Goal: Transaction & Acquisition: Purchase product/service

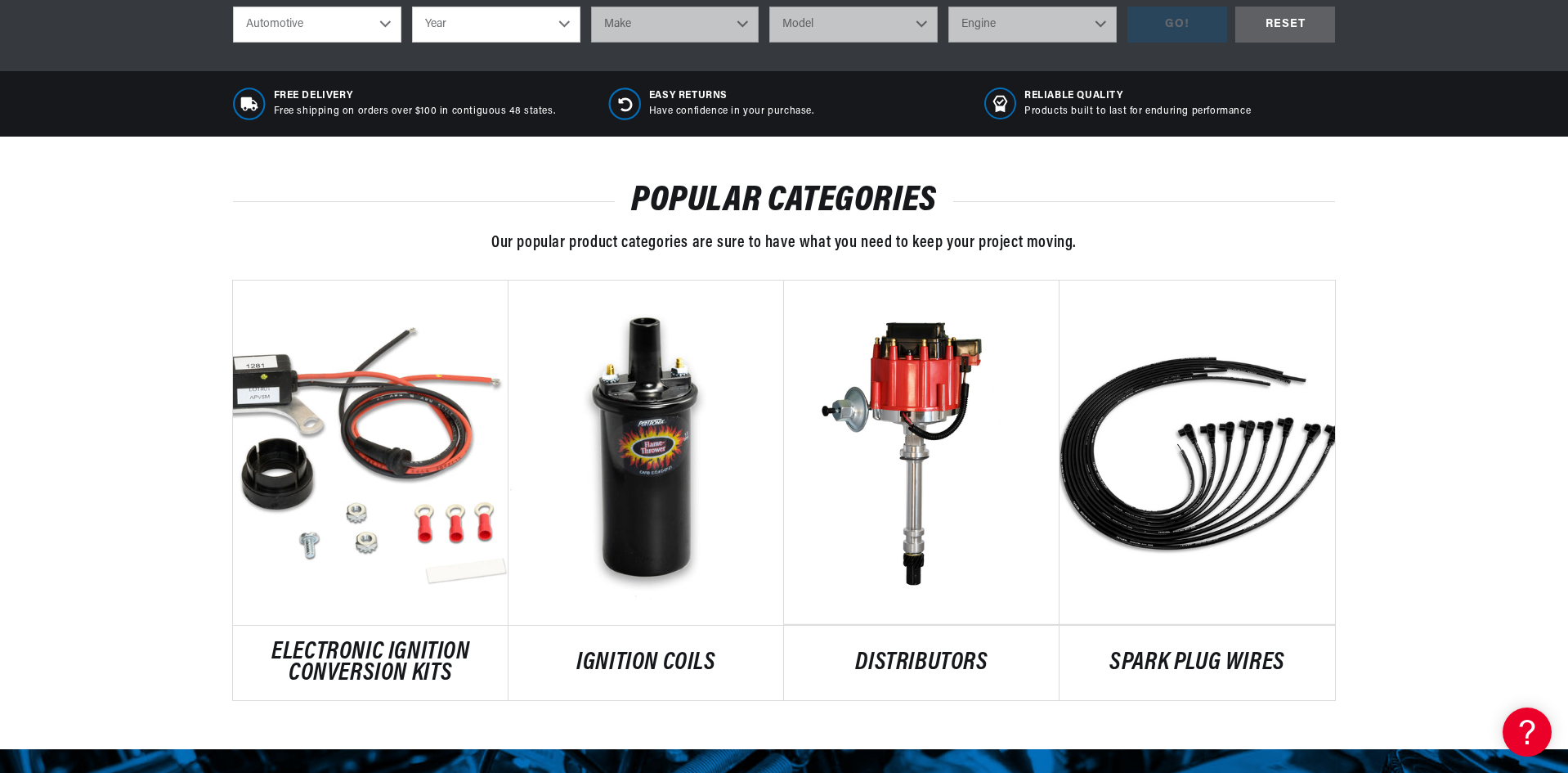
scroll to position [818, 0]
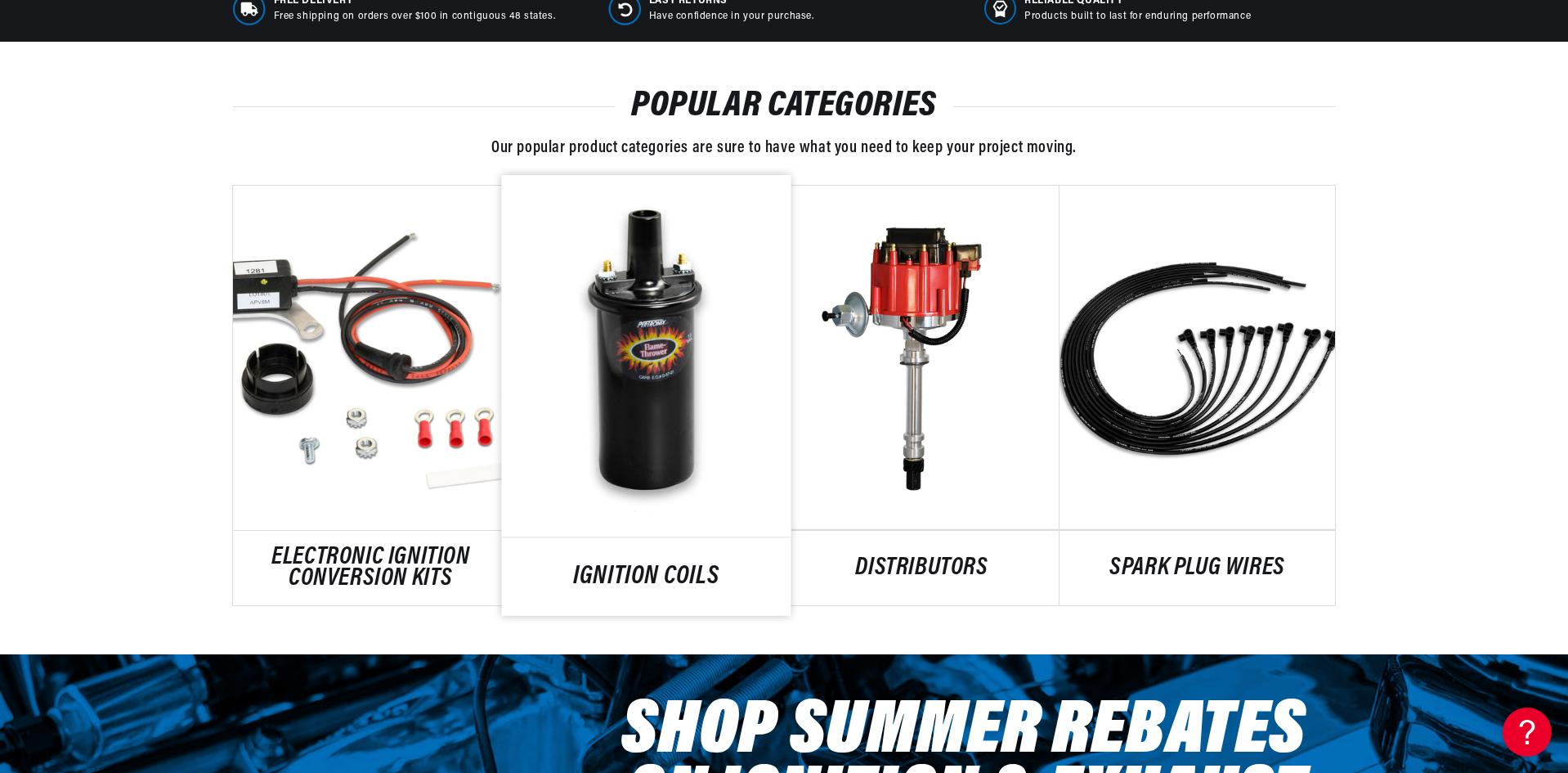
click at [685, 566] on link "IGNITION COILS" at bounding box center [647, 577] width 289 height 22
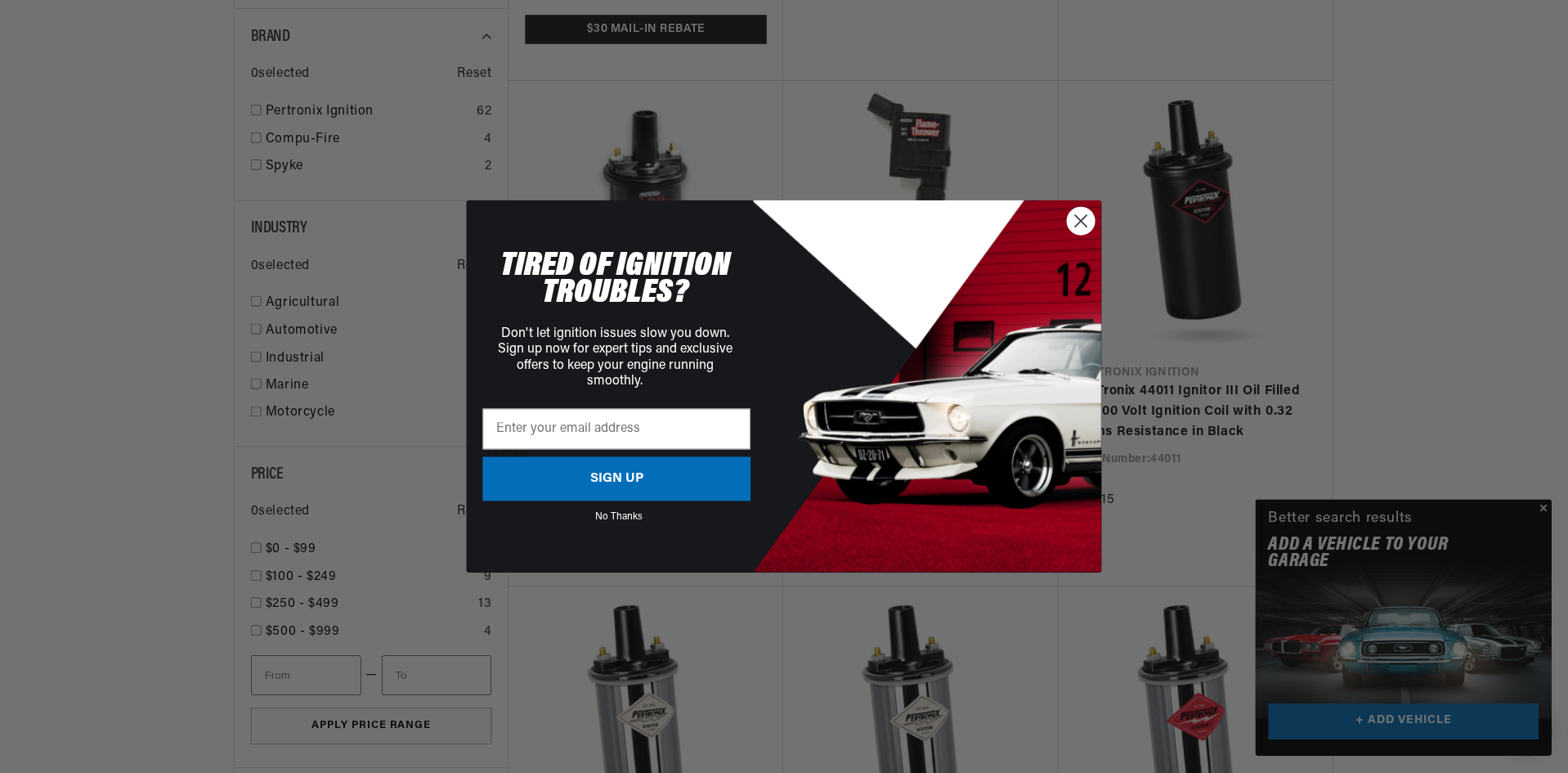
scroll to position [0, 1021]
click at [1082, 217] on circle "Close dialog" at bounding box center [1082, 220] width 27 height 27
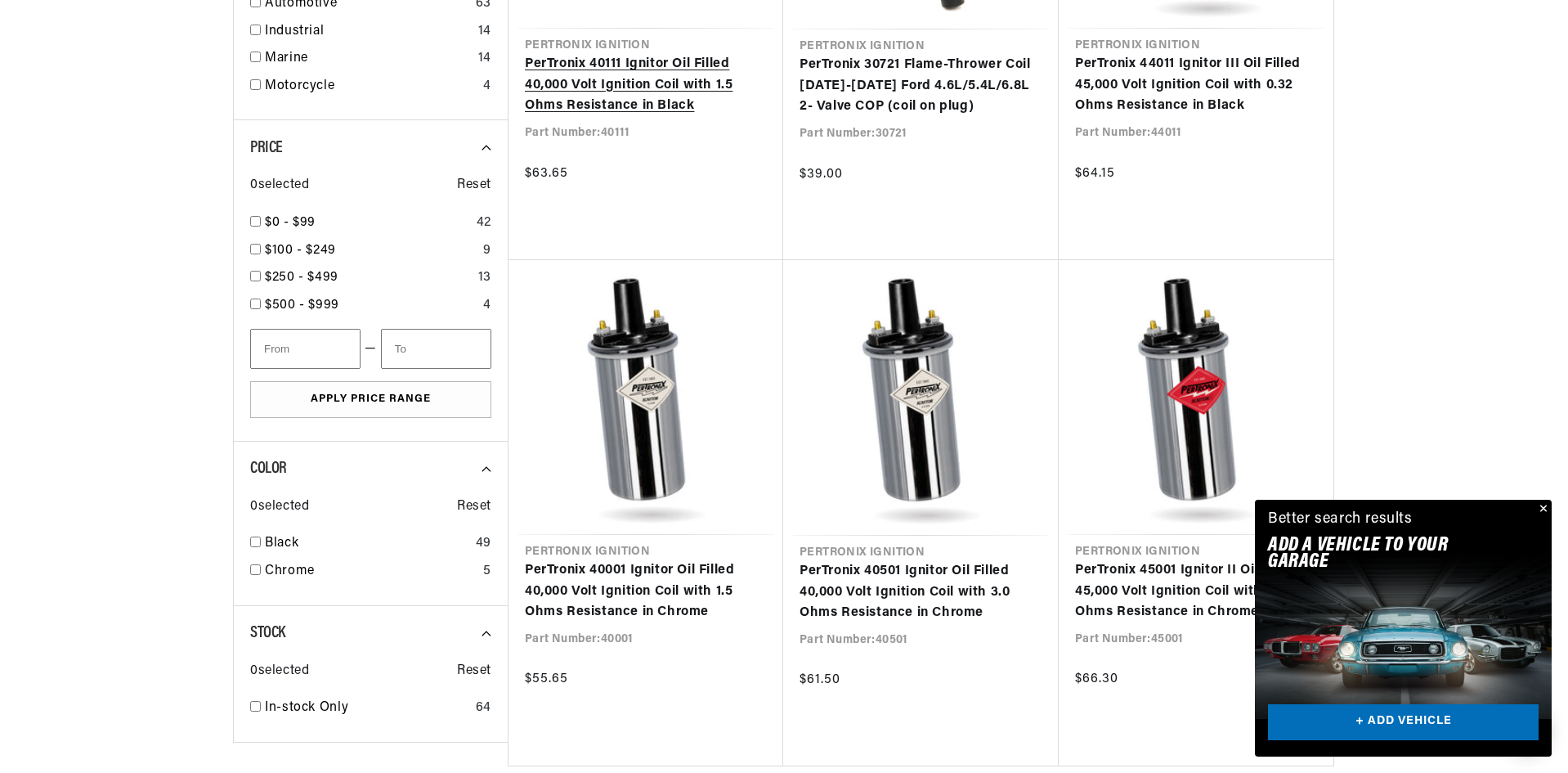
scroll to position [0, 2042]
